Goal: Use online tool/utility: Utilize a website feature to perform a specific function

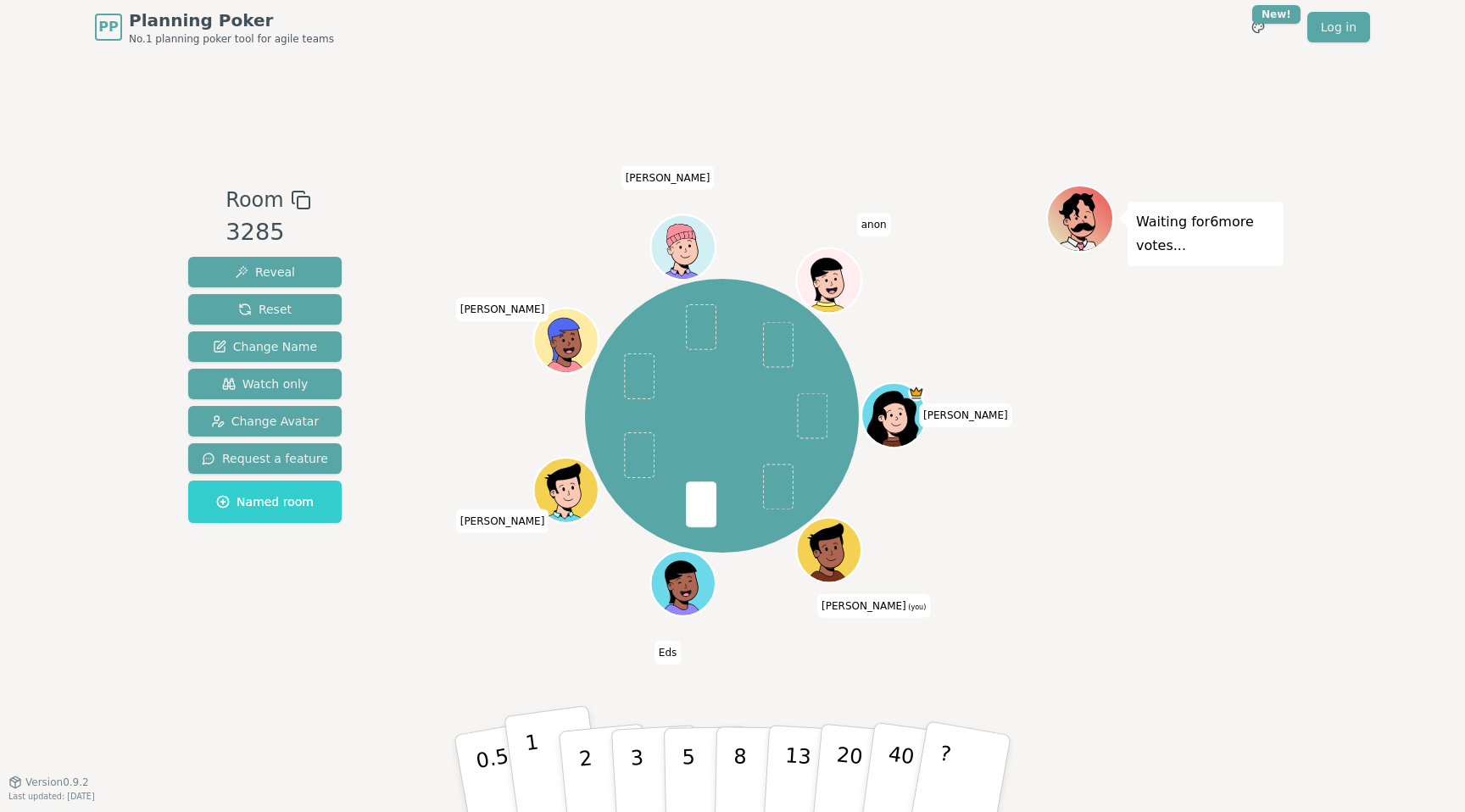
click at [529, 751] on p "1" at bounding box center [537, 776] width 25 height 93
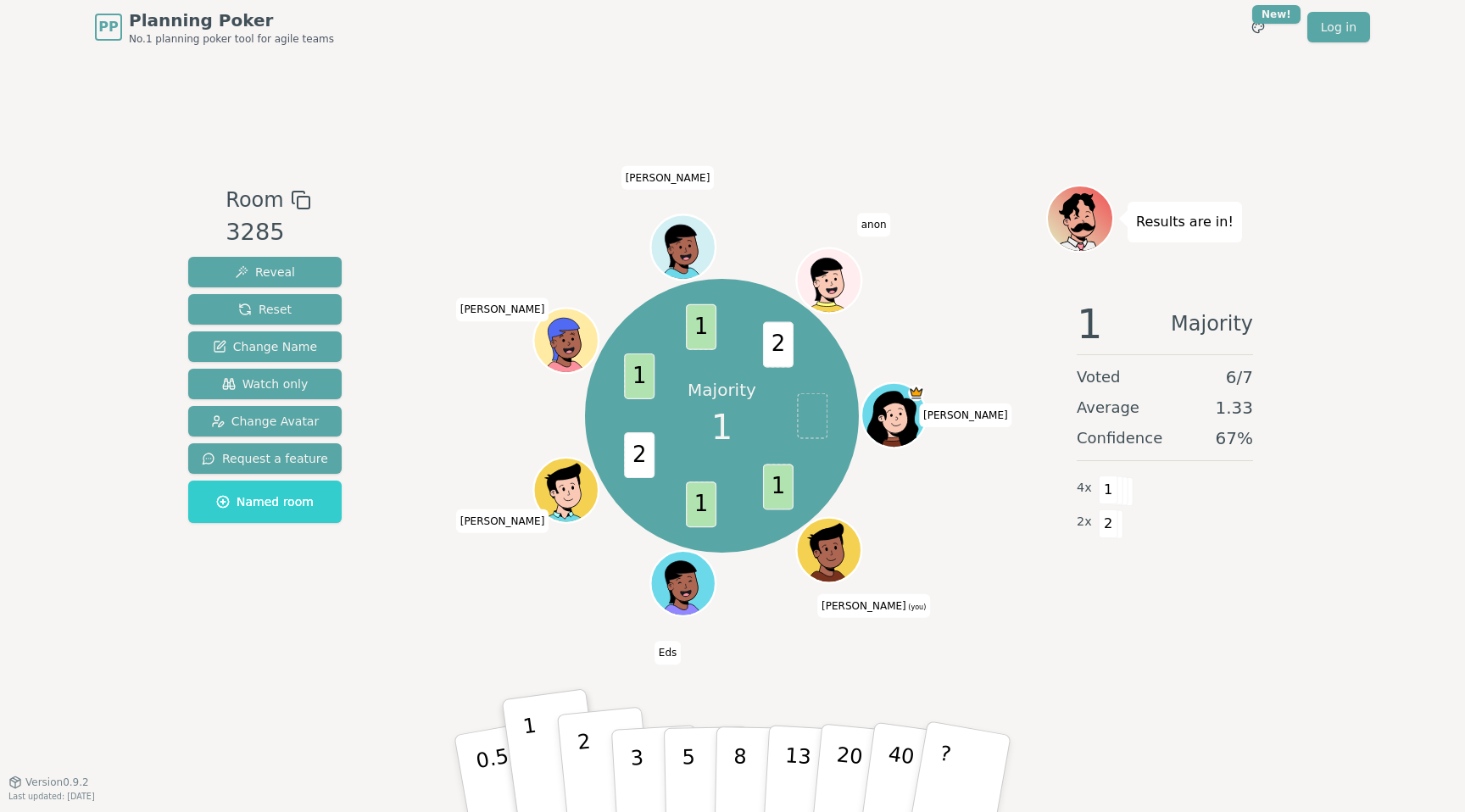
click at [581, 761] on p "2" at bounding box center [587, 776] width 22 height 93
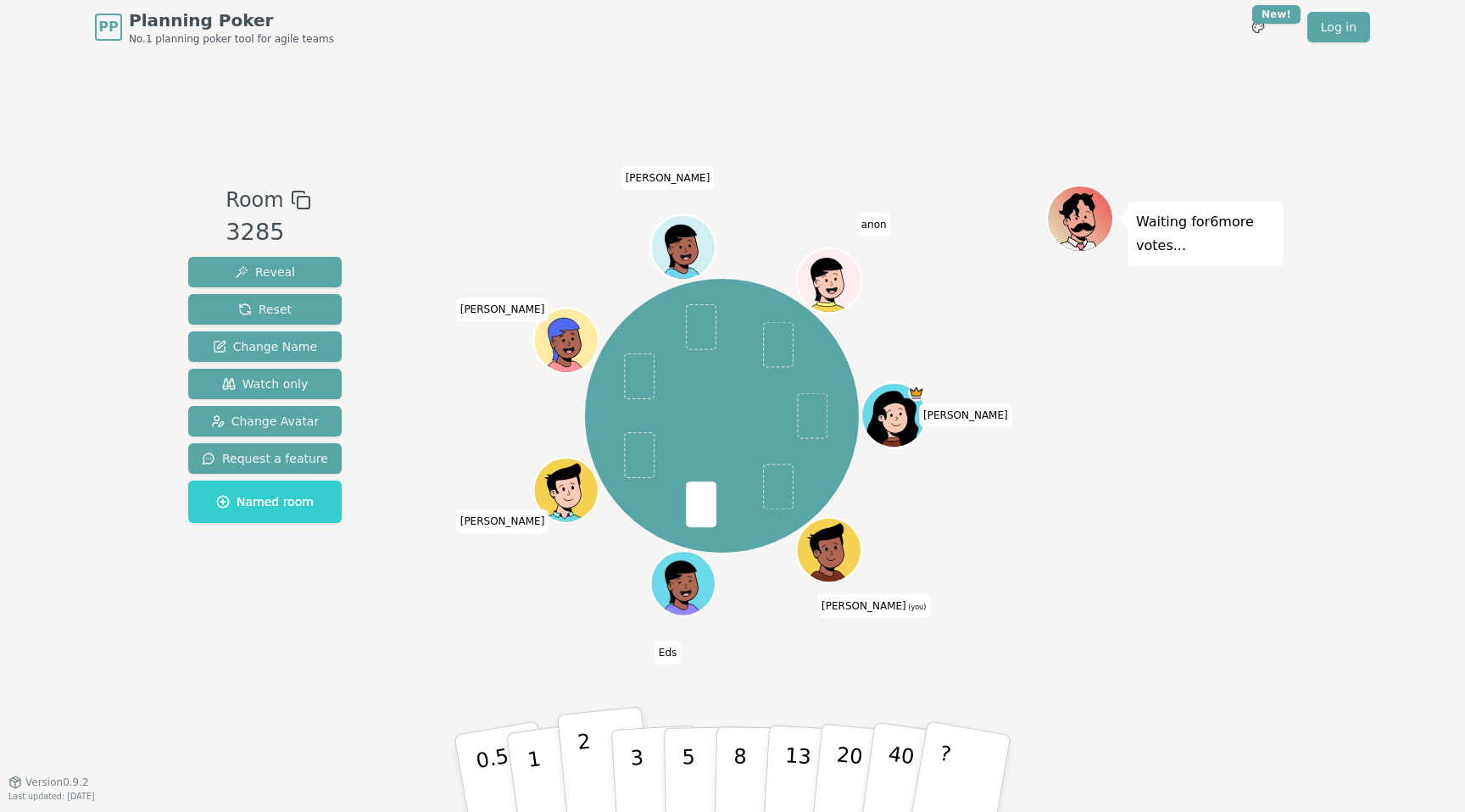
click at [587, 757] on p "2" at bounding box center [587, 776] width 22 height 93
click at [542, 740] on button "1" at bounding box center [554, 774] width 101 height 137
click at [642, 775] on p "3" at bounding box center [638, 775] width 19 height 93
click at [640, 783] on p "3" at bounding box center [638, 775] width 19 height 93
